Goal: Transaction & Acquisition: Purchase product/service

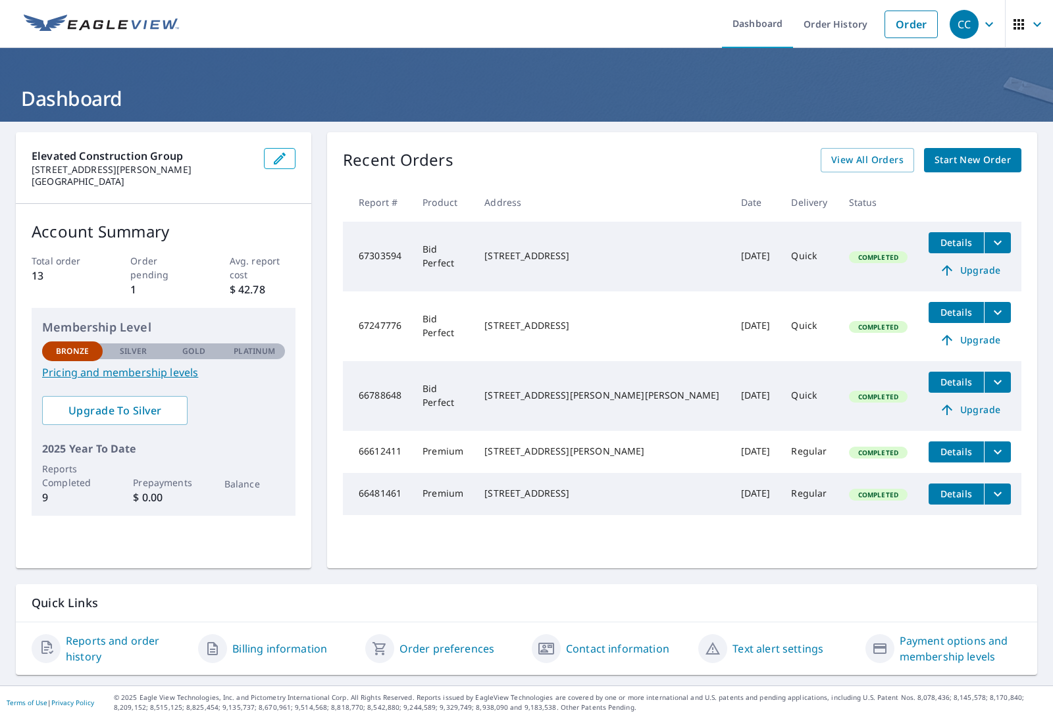
click at [988, 162] on span "Start New Order" at bounding box center [972, 160] width 76 height 16
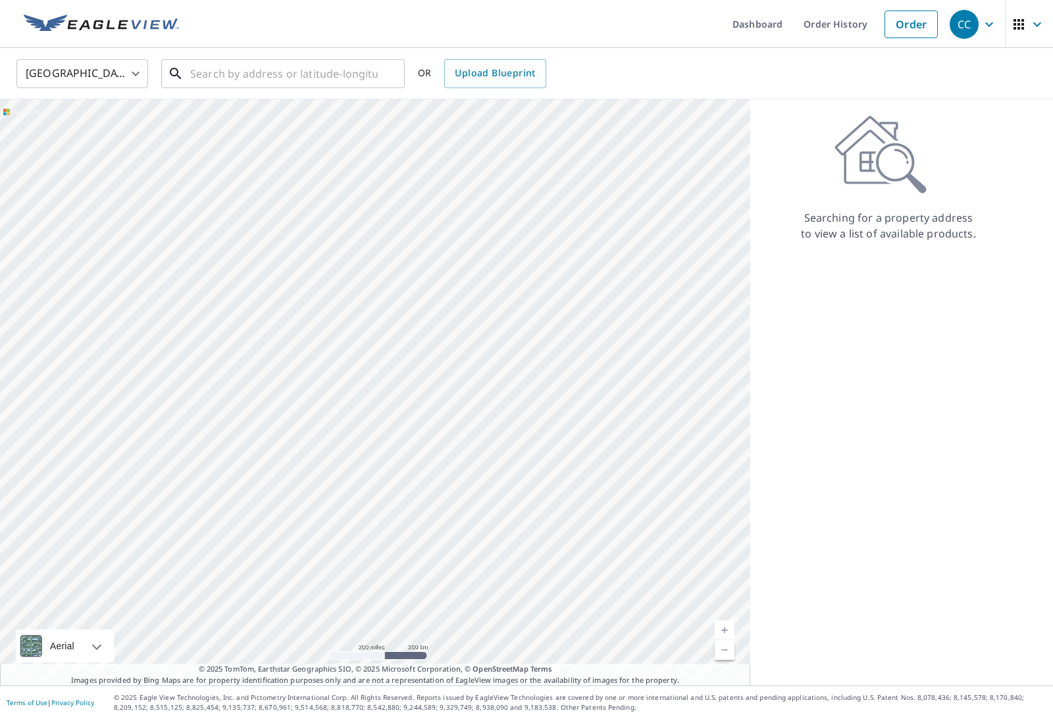
click at [341, 70] on input "text" at bounding box center [284, 73] width 188 height 37
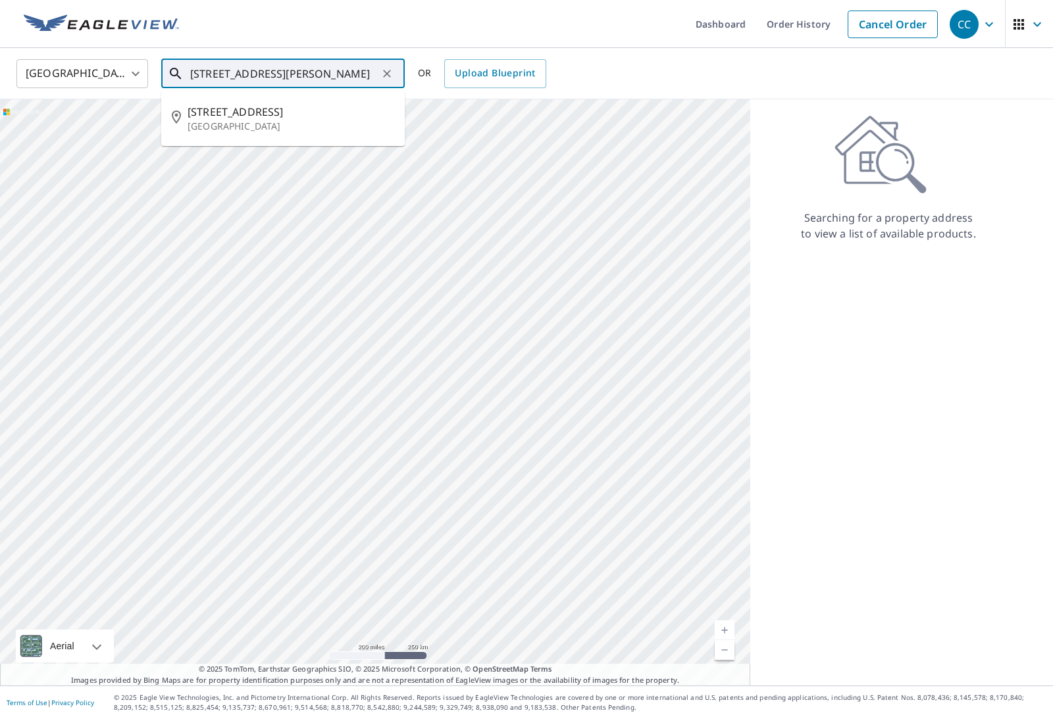
click at [214, 114] on span "[STREET_ADDRESS]" at bounding box center [291, 112] width 207 height 16
type input "[STREET_ADDRESS]"
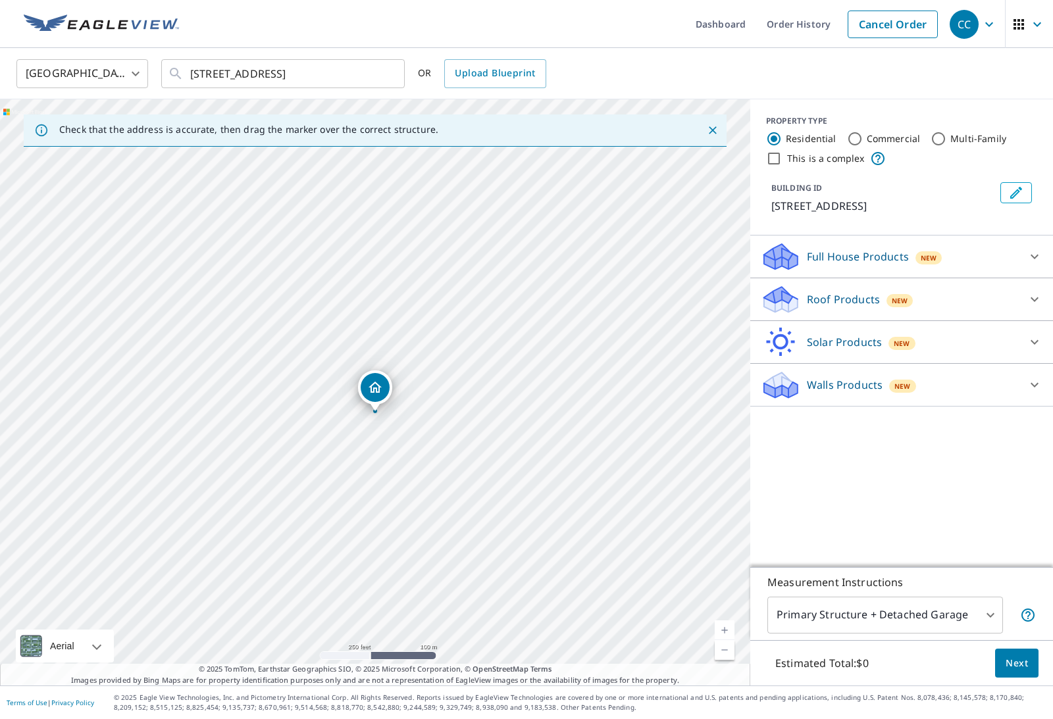
click at [1023, 301] on div at bounding box center [1035, 300] width 32 height 32
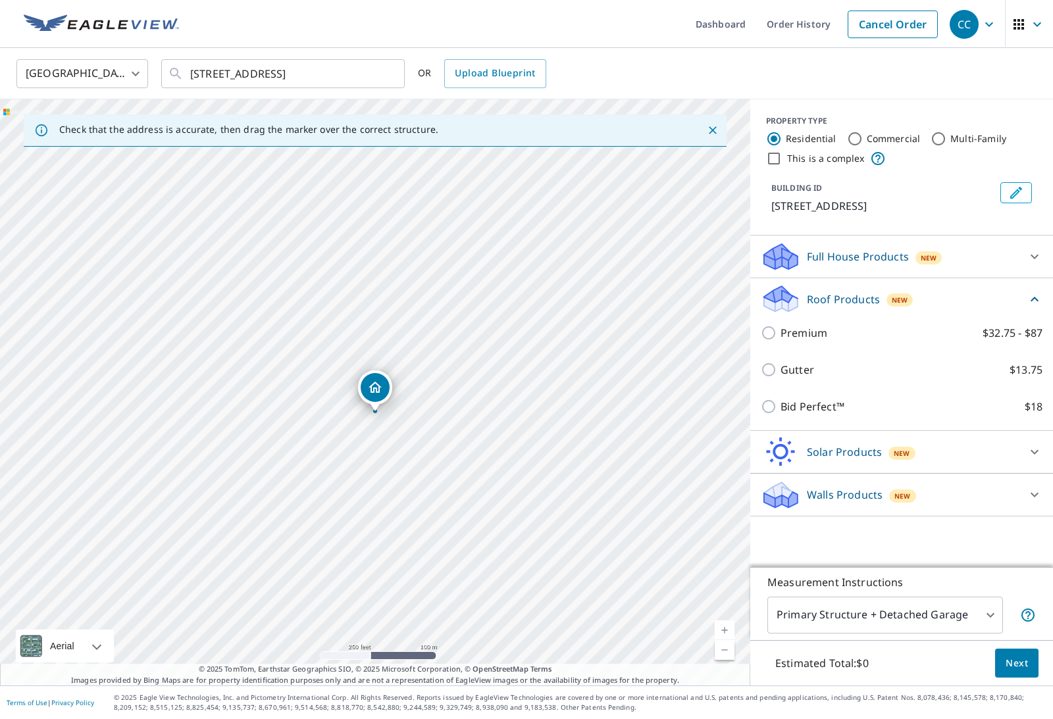
click at [778, 407] on input "Bid Perfect™ $18" at bounding box center [771, 407] width 20 height 16
checkbox input "true"
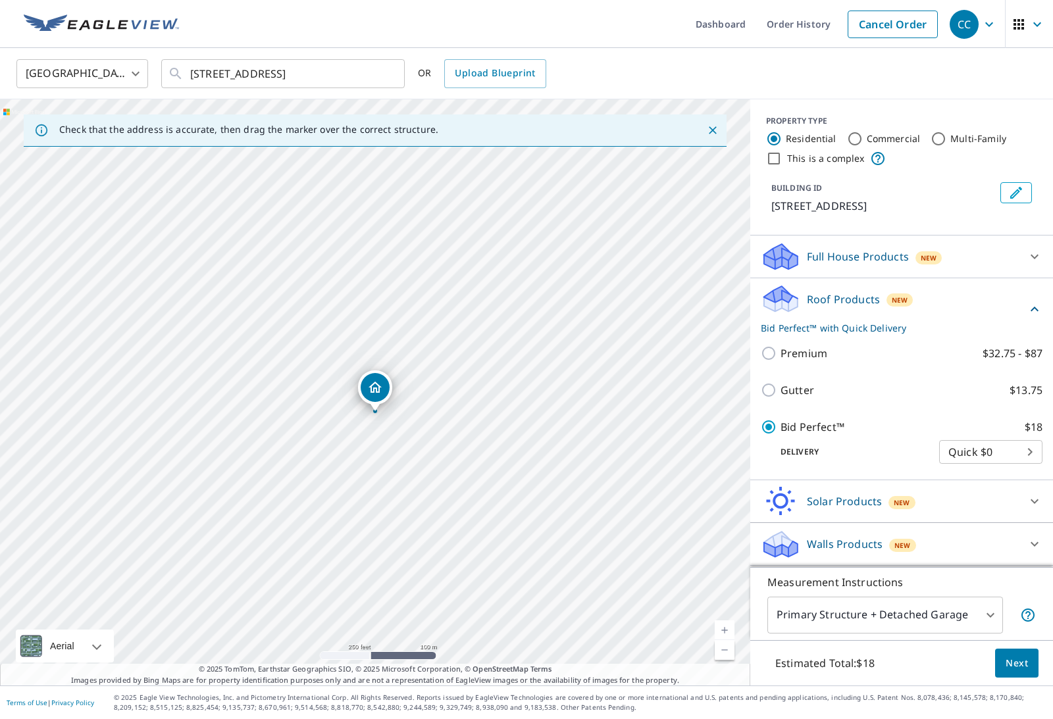
click at [1027, 451] on body "CC CC Dashboard Order History Cancel Order CC [GEOGRAPHIC_DATA] [GEOGRAPHIC_DAT…" at bounding box center [526, 359] width 1053 height 719
click at [1018, 453] on li "Quick $0" at bounding box center [990, 452] width 103 height 24
click at [773, 355] on input "Premium $32.75 - $87" at bounding box center [771, 353] width 20 height 16
checkbox input "true"
checkbox input "false"
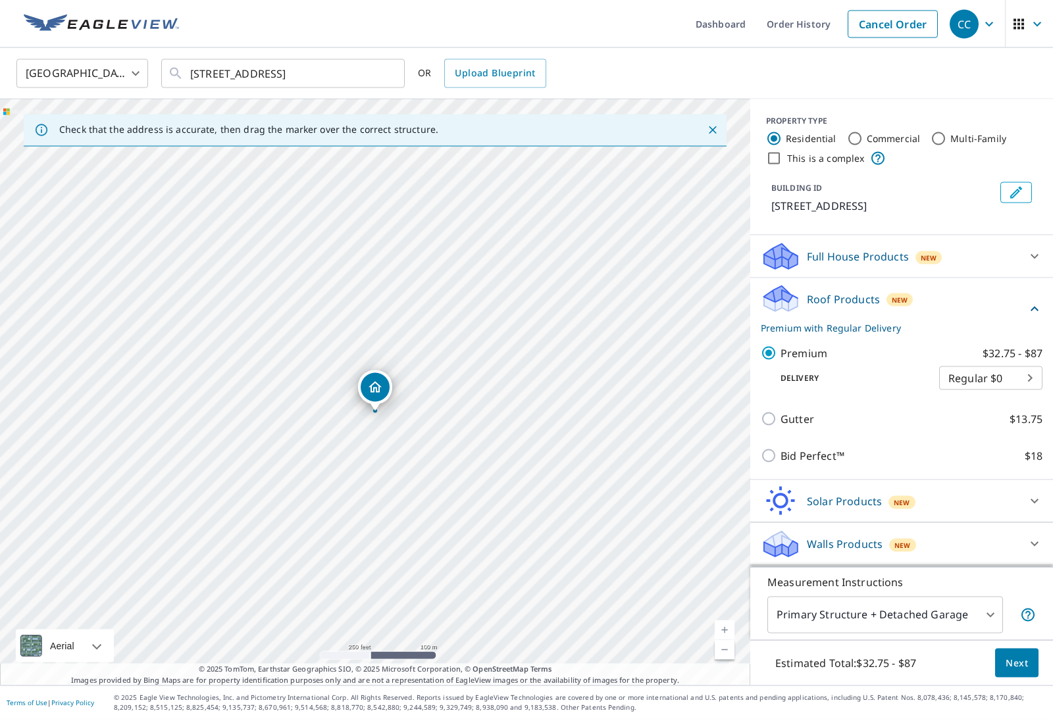
scroll to position [42, 0]
click at [1016, 658] on span "Next" at bounding box center [1017, 663] width 22 height 16
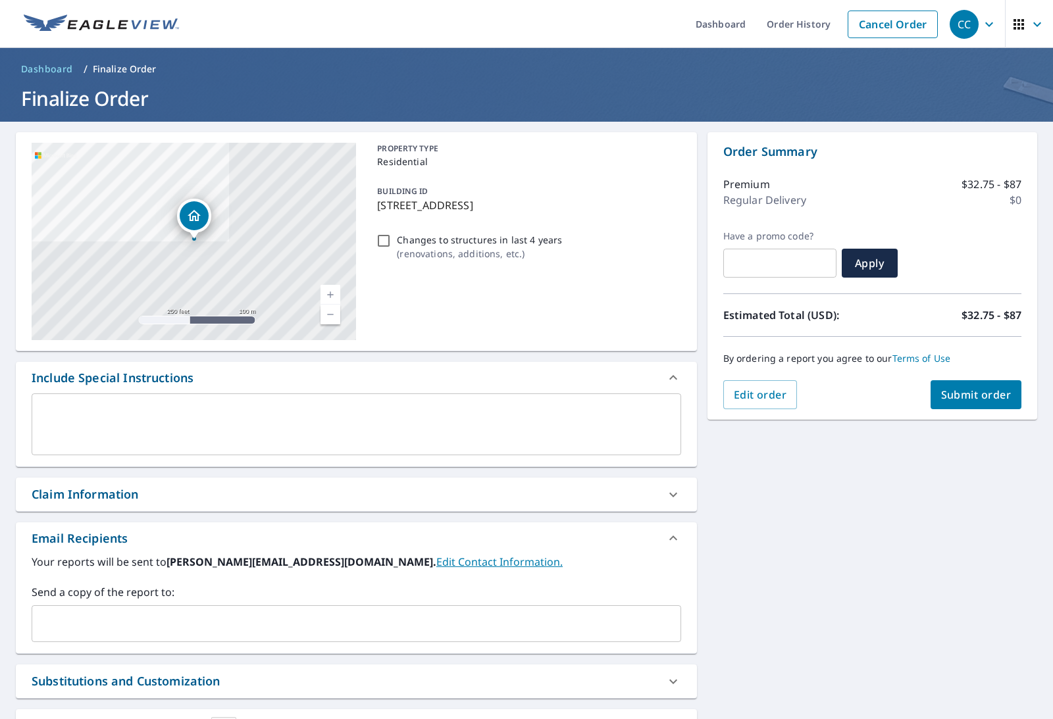
click at [1002, 388] on span "Submit order" at bounding box center [976, 395] width 70 height 14
